Goal: Communication & Community: Share content

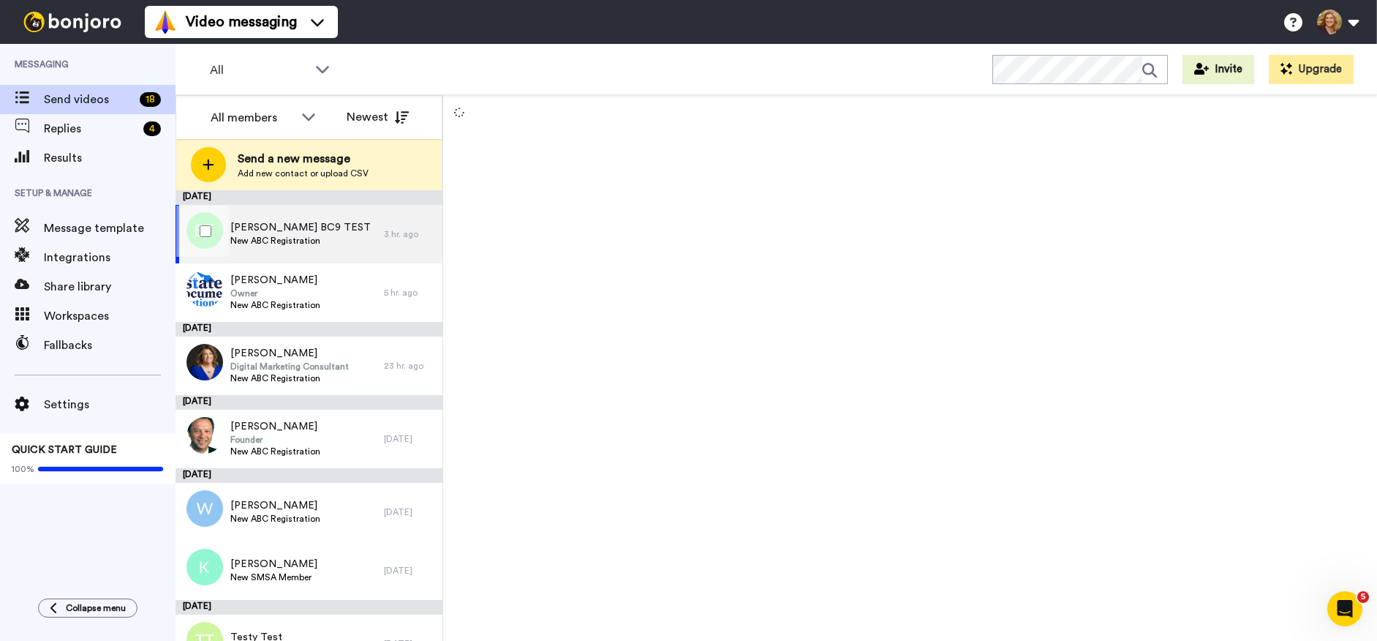
click at [312, 234] on span "[PERSON_NAME] BC9 TEST" at bounding box center [300, 227] width 140 height 15
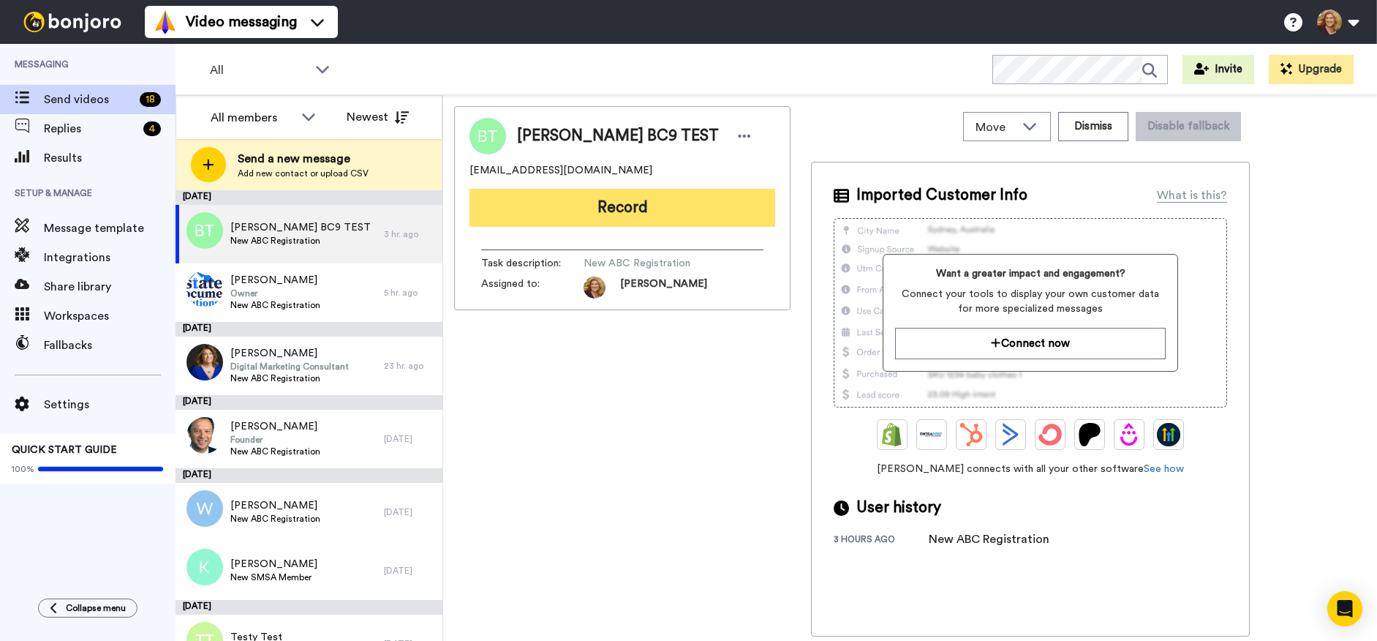
click at [629, 208] on button "Record" at bounding box center [623, 208] width 306 height 38
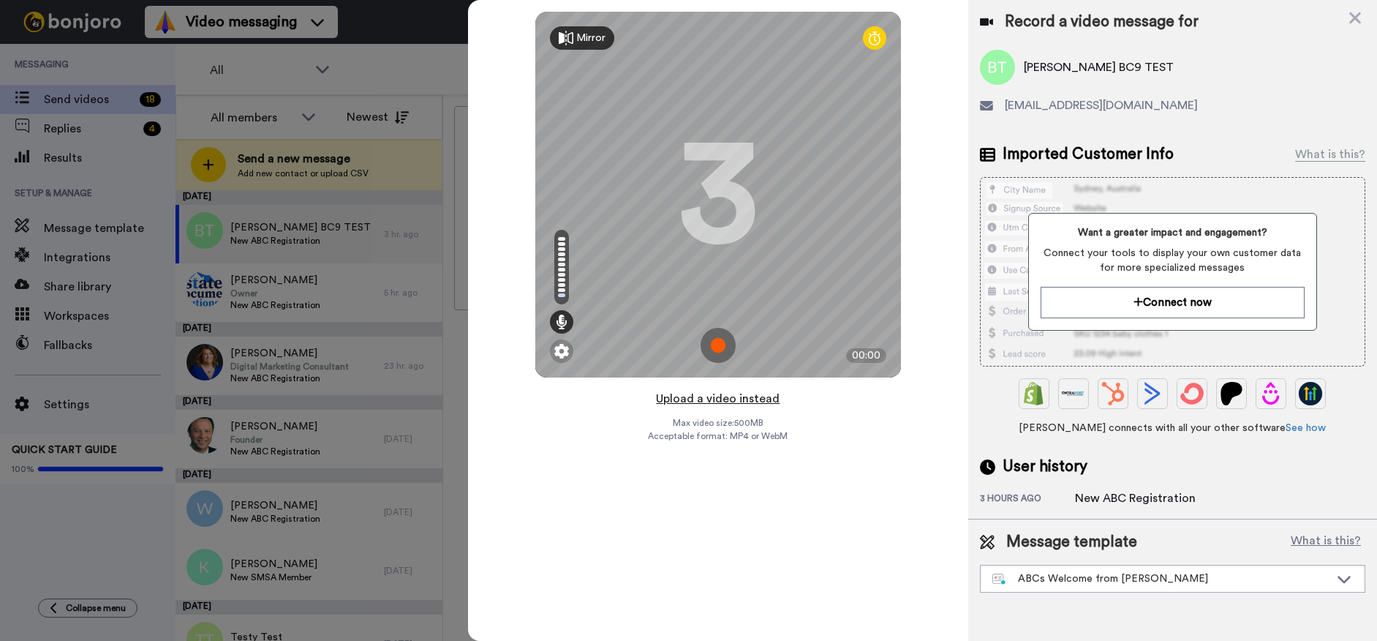
click at [721, 403] on button "Upload a video instead" at bounding box center [718, 398] width 132 height 19
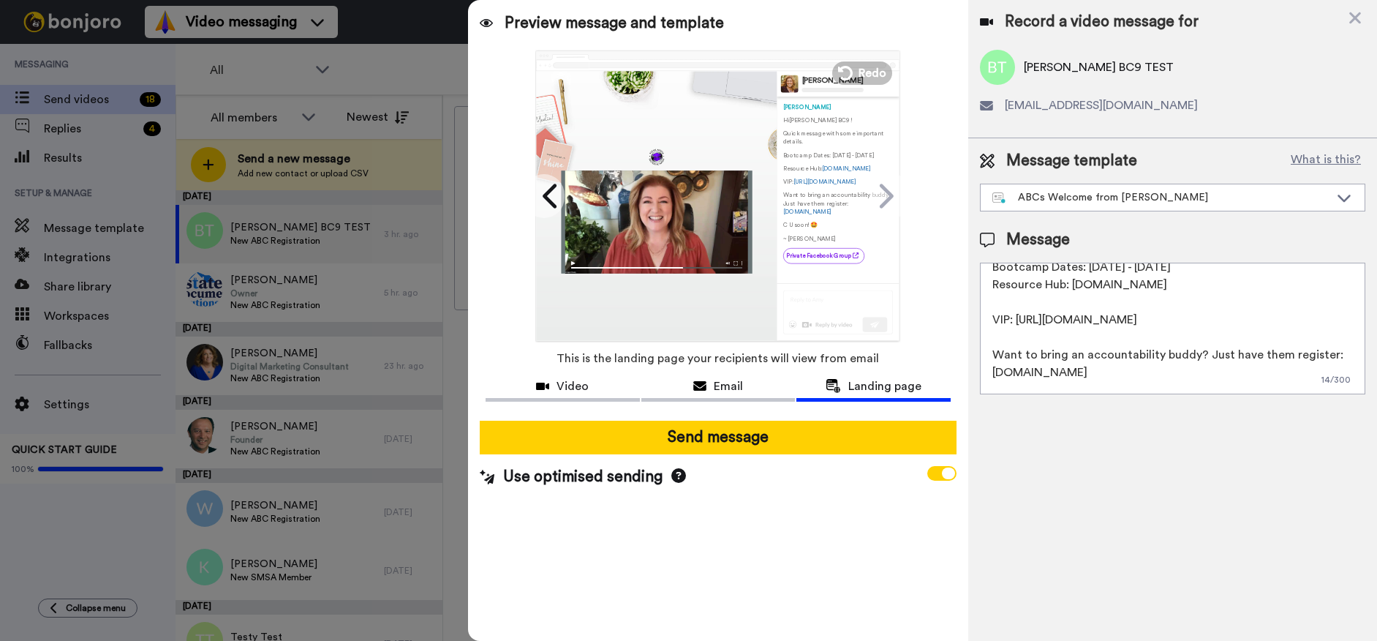
scroll to position [145, 0]
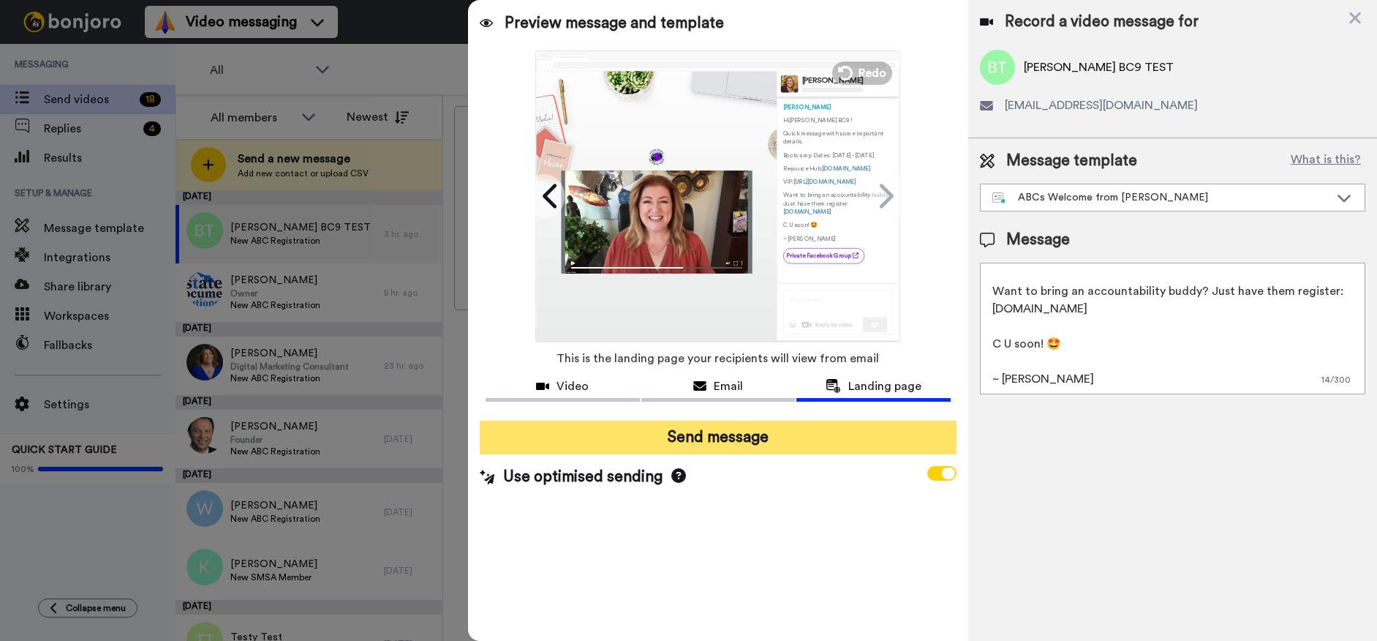
click at [833, 438] on button "Send message" at bounding box center [718, 438] width 477 height 34
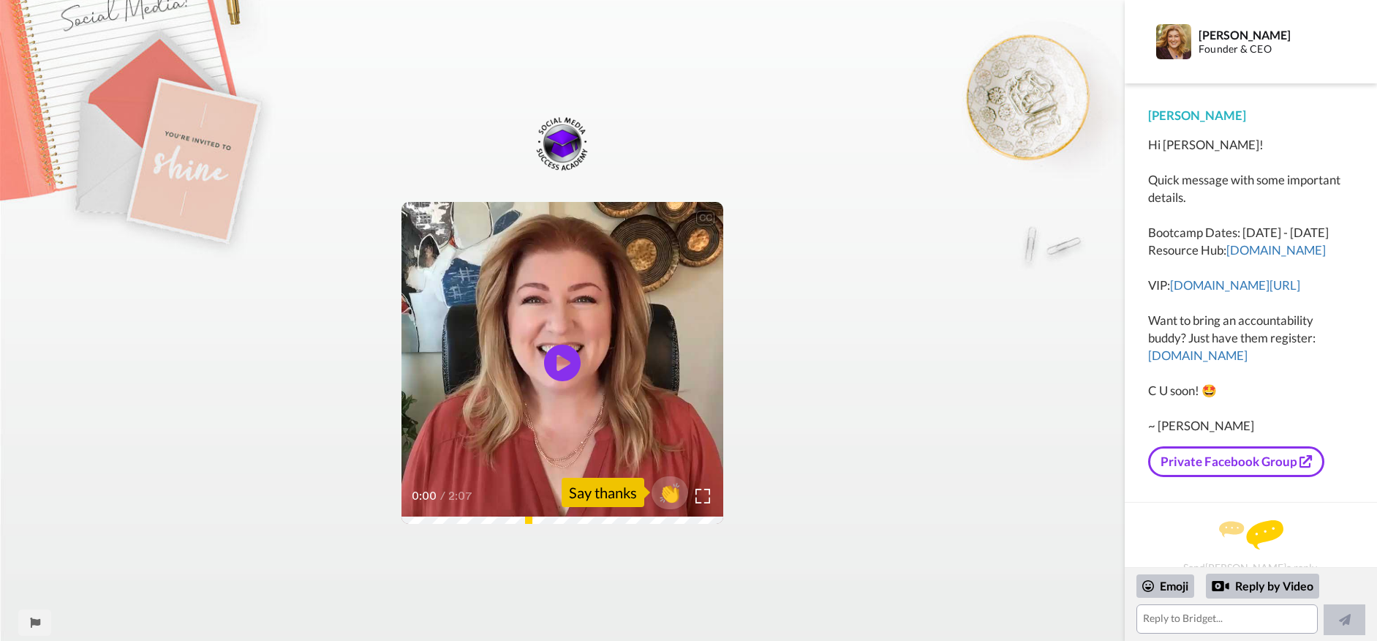
scroll to position [15, 0]
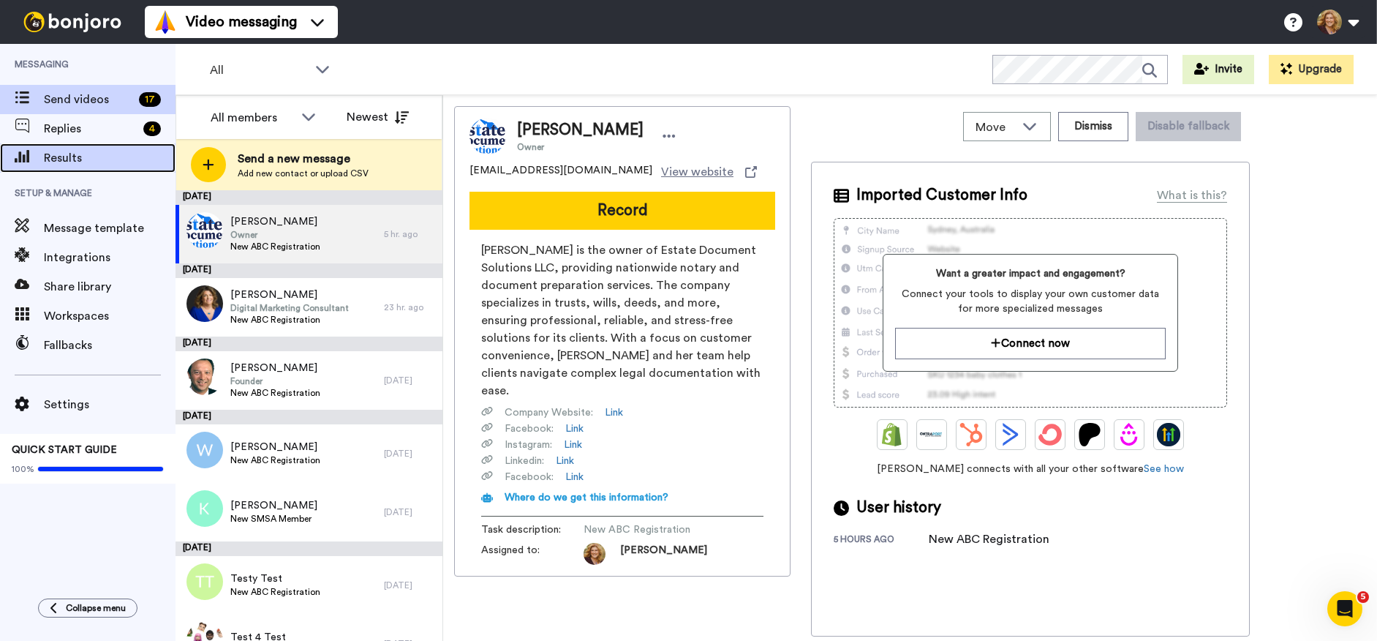
click at [76, 163] on span "Results" at bounding box center [110, 158] width 132 height 18
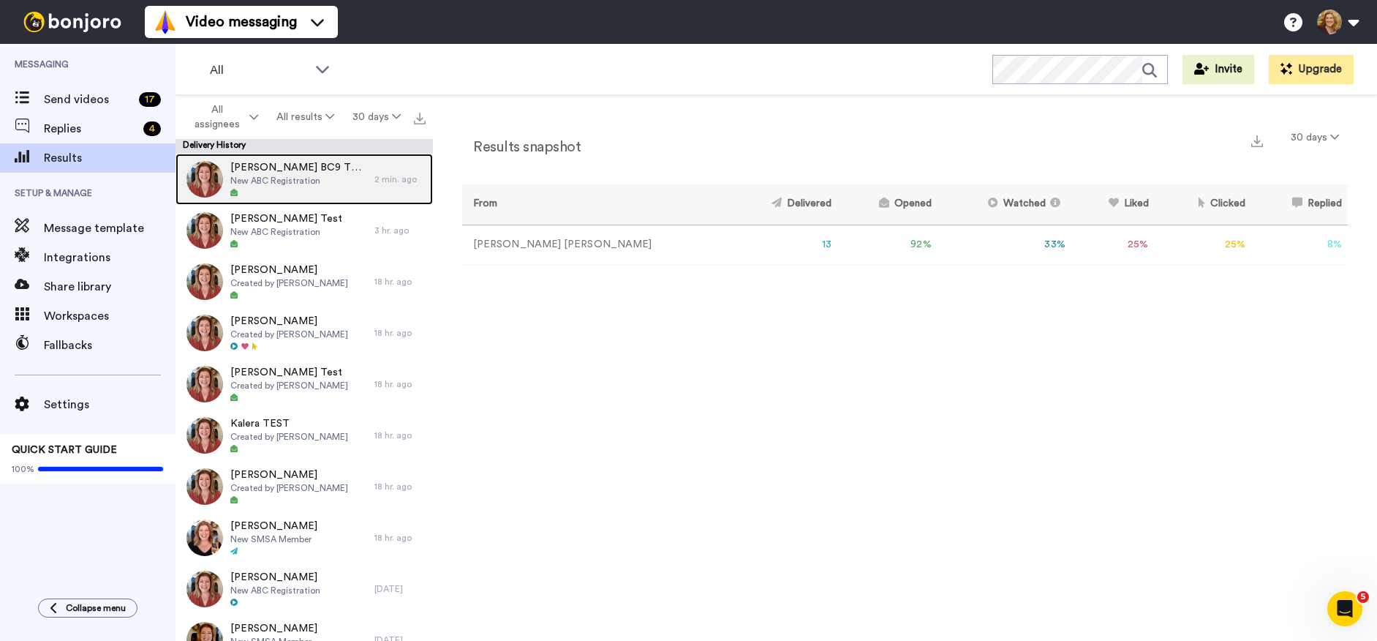
click at [322, 172] on div "[PERSON_NAME] BC9 TEST New ABC Registration" at bounding box center [275, 179] width 199 height 51
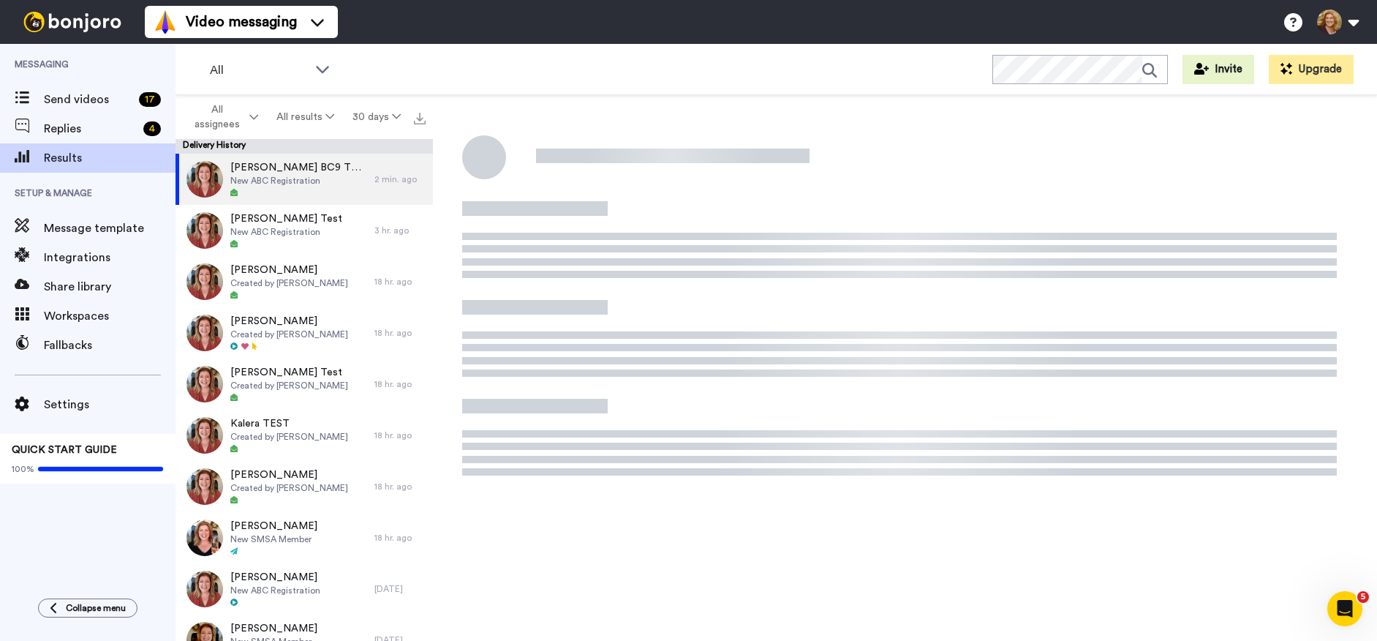
scroll to position [151, 0]
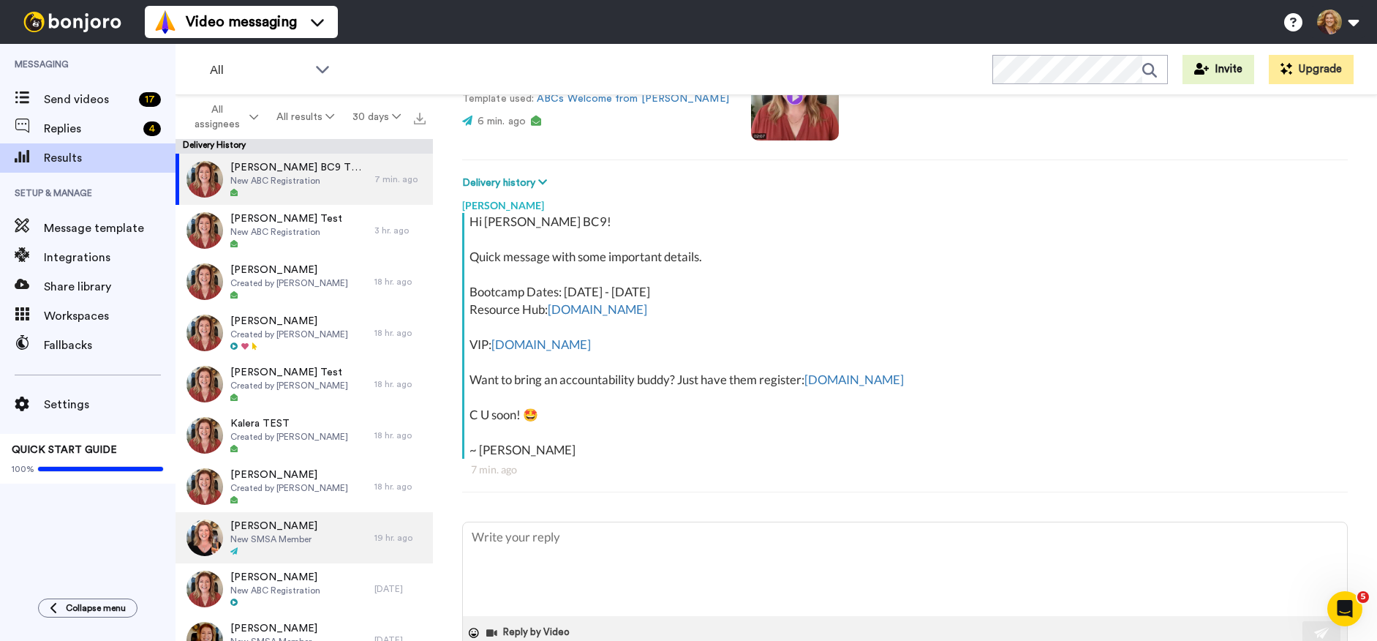
type textarea "x"
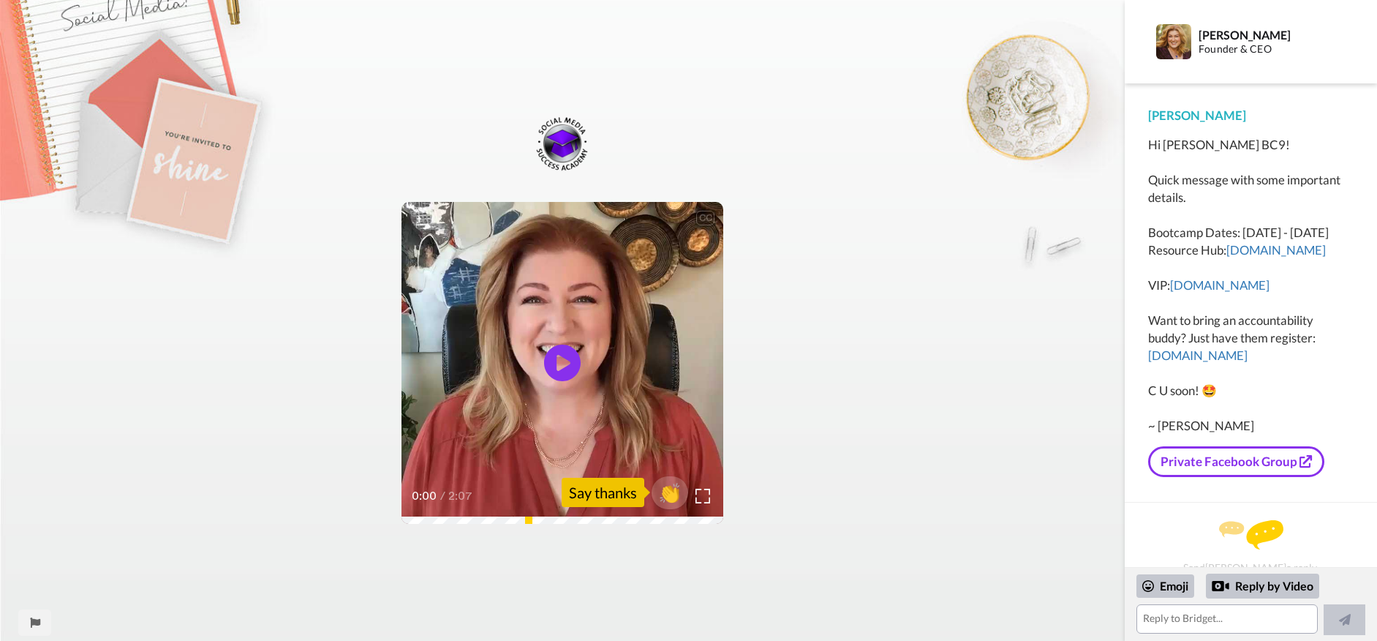
scroll to position [15, 0]
click at [1227, 257] on link "[DOMAIN_NAME]" at bounding box center [1276, 249] width 99 height 15
click at [1207, 363] on link "[DOMAIN_NAME]" at bounding box center [1197, 354] width 99 height 15
click at [1220, 293] on link "abcvip.ampupmybiz.com" at bounding box center [1219, 284] width 99 height 15
click at [1231, 477] on link "Private Facebook Group" at bounding box center [1236, 461] width 176 height 31
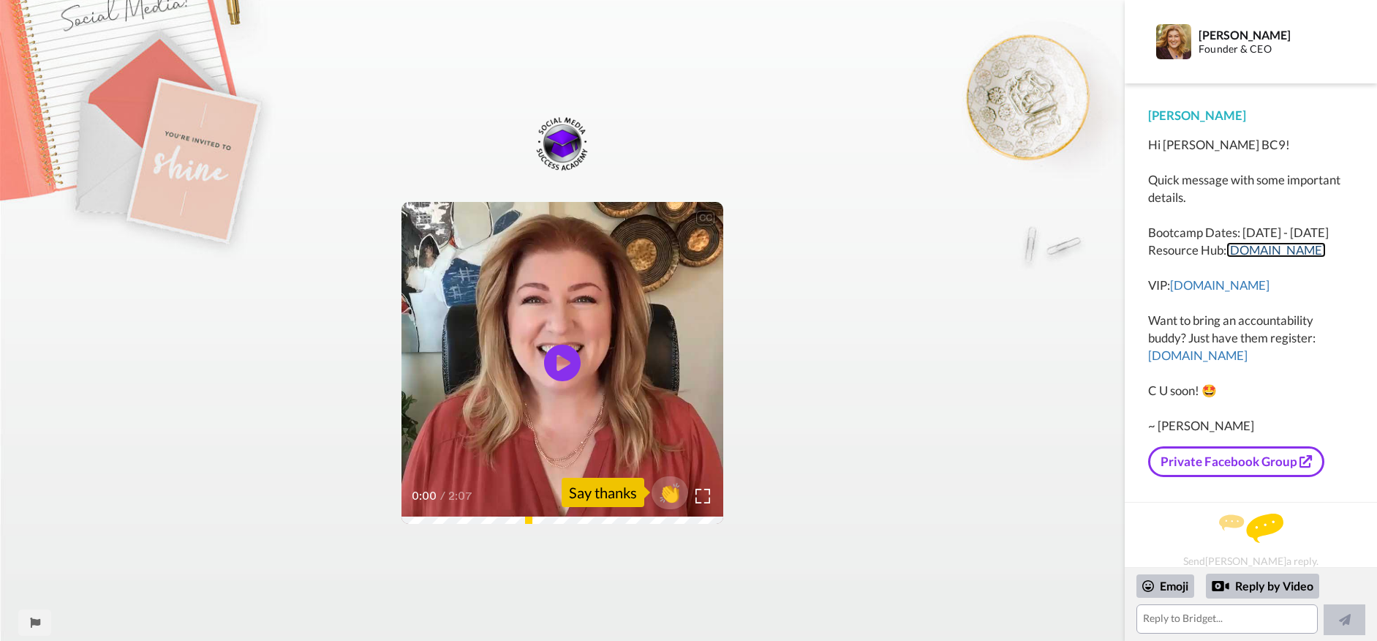
click at [1227, 257] on link "[DOMAIN_NAME]" at bounding box center [1276, 249] width 99 height 15
